Goal: Transaction & Acquisition: Purchase product/service

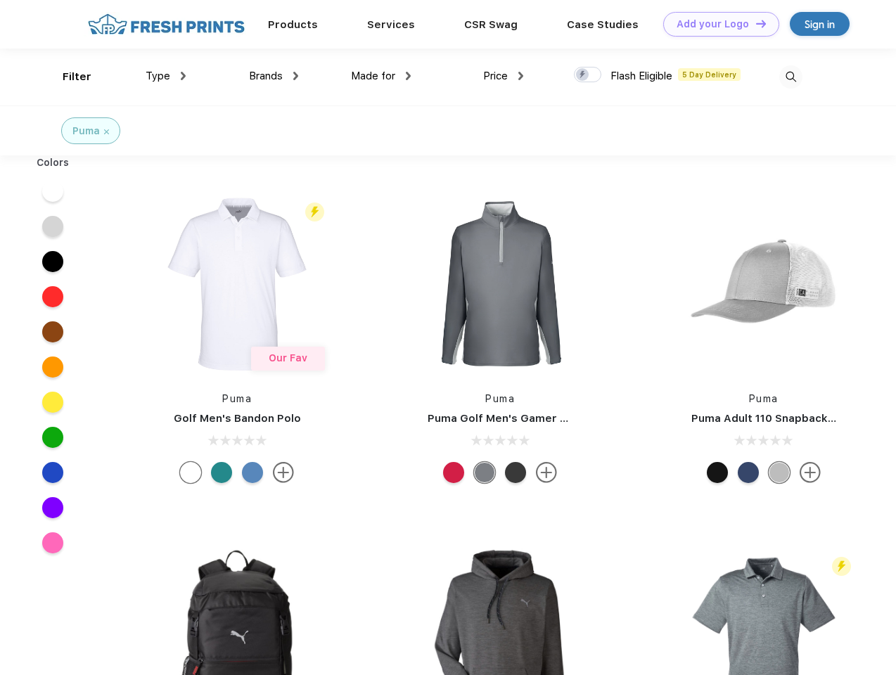
click at [716, 24] on link "Add your Logo Design Tool" at bounding box center [721, 24] width 116 height 25
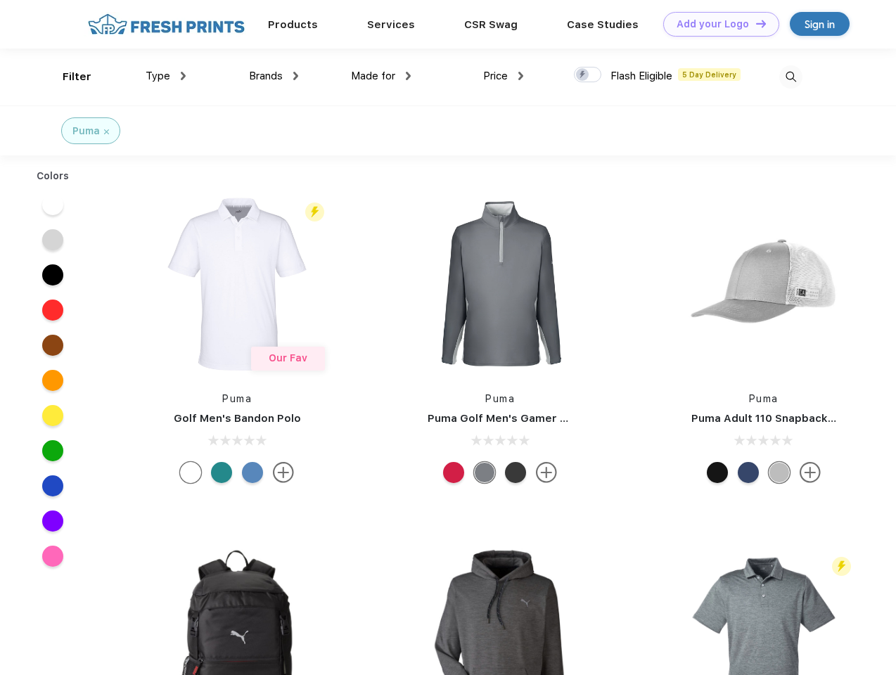
click at [0, 0] on div "Design Tool" at bounding box center [0, 0] width 0 height 0
click at [754, 23] on link "Add your Logo Design Tool" at bounding box center [721, 24] width 116 height 25
click at [67, 77] on div "Filter" at bounding box center [77, 77] width 29 height 16
click at [166, 76] on span "Type" at bounding box center [158, 76] width 25 height 13
click at [273, 76] on span "Brands" at bounding box center [266, 76] width 34 height 13
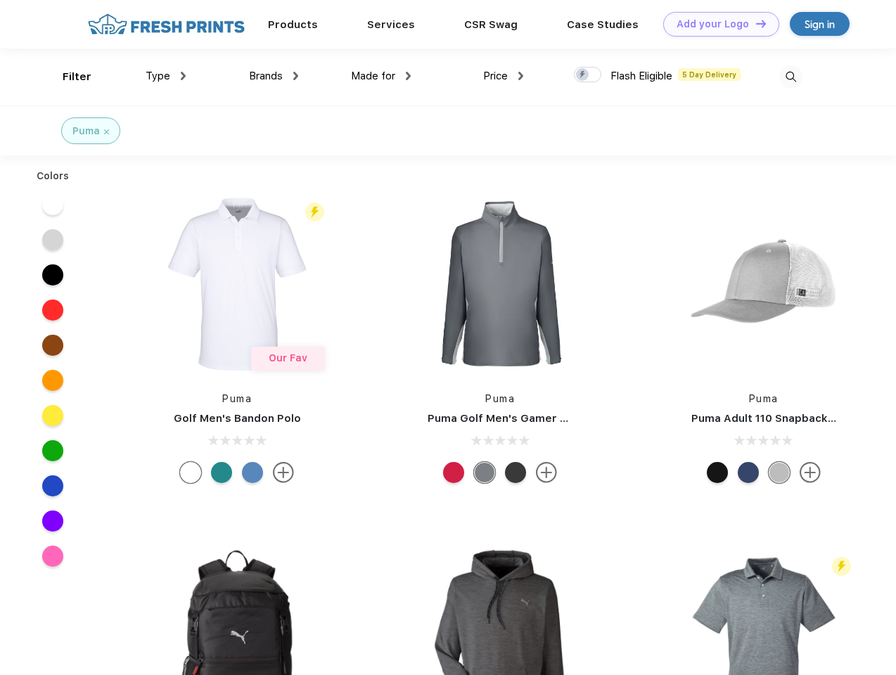
click at [381, 76] on span "Made for" at bounding box center [373, 76] width 44 height 13
click at [503, 76] on span "Price" at bounding box center [495, 76] width 25 height 13
click at [588, 75] on div at bounding box center [587, 74] width 27 height 15
click at [583, 75] on input "checkbox" at bounding box center [578, 70] width 9 height 9
click at [790, 77] on img at bounding box center [790, 76] width 23 height 23
